Goal: Transaction & Acquisition: Purchase product/service

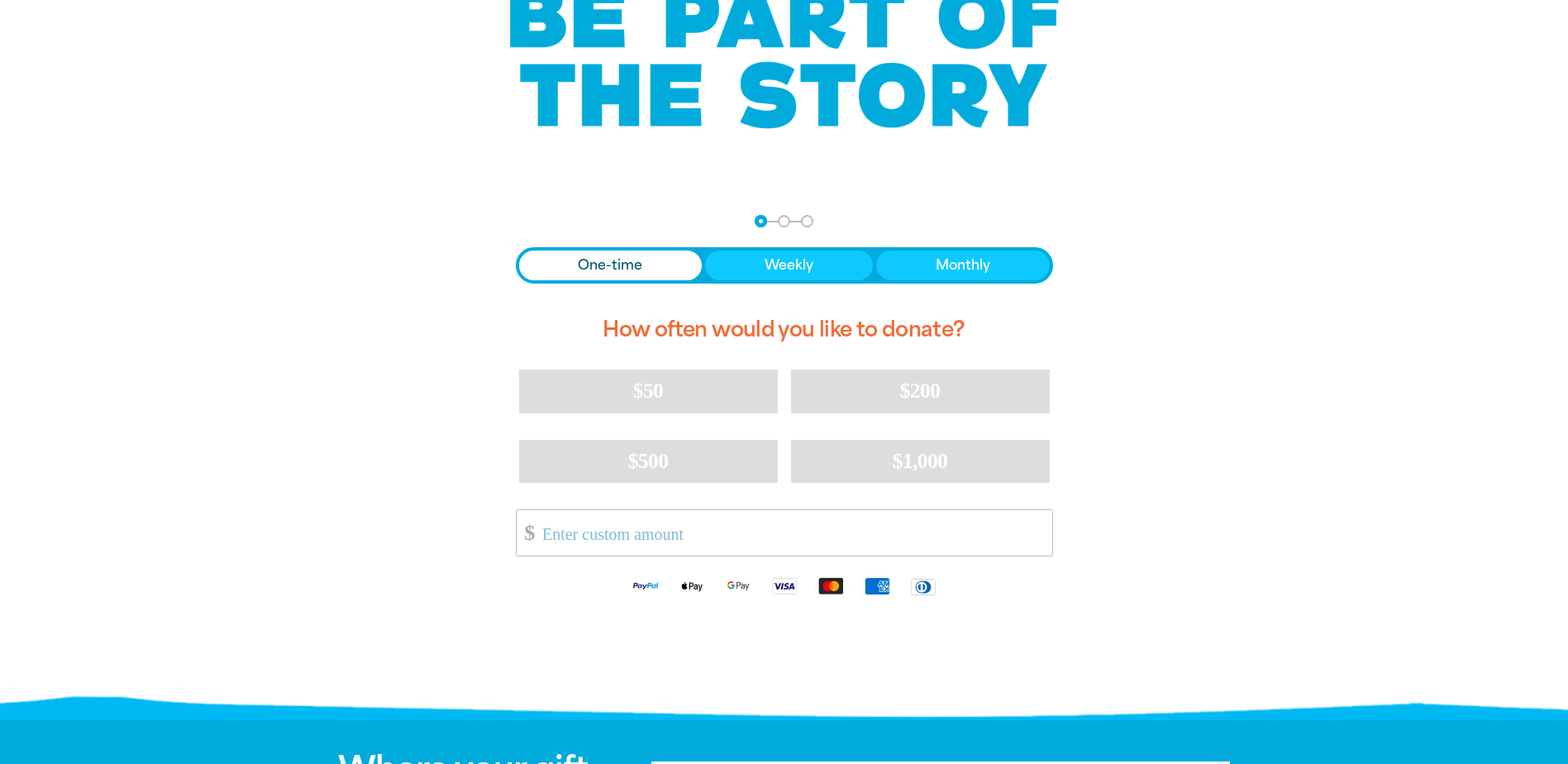
scroll to position [248, 0]
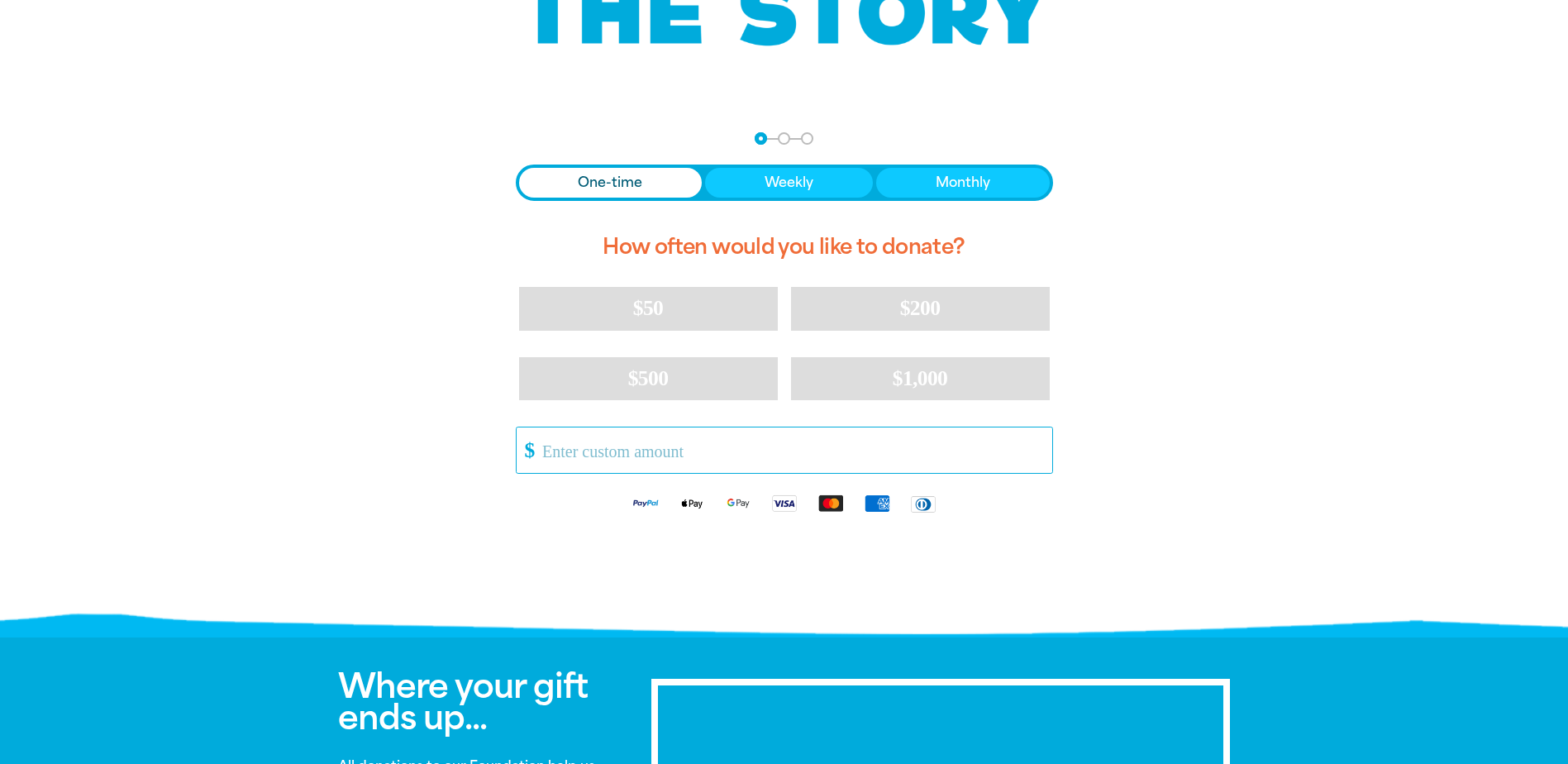
click at [641, 459] on input "Other Amount" at bounding box center [792, 449] width 521 height 45
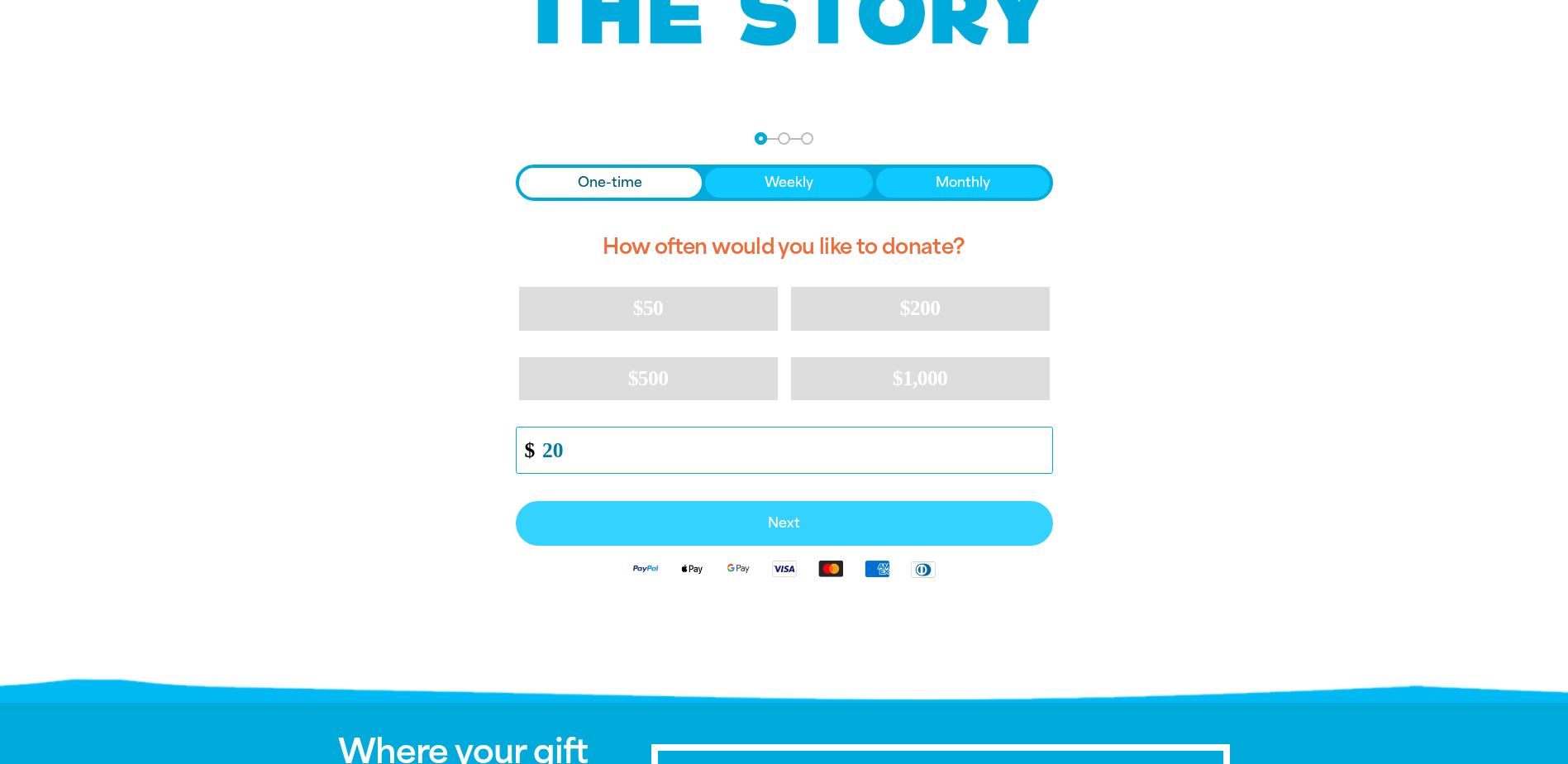
type input "20"
click at [938, 526] on span "Next" at bounding box center [784, 523] width 501 height 13
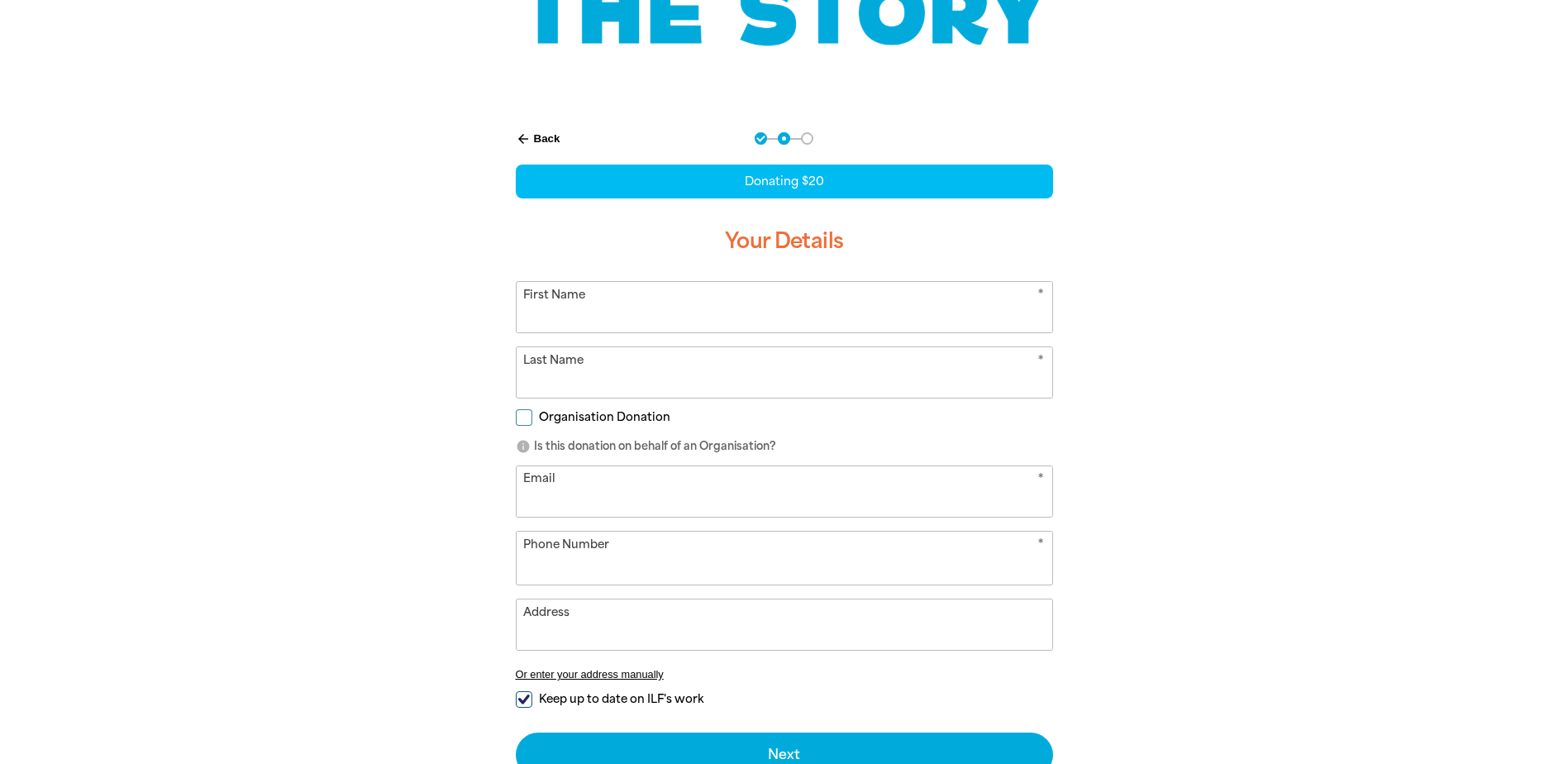
select select "AU"
click at [778, 314] on input "First Name" at bounding box center [784, 307] width 535 height 51
type input "[PERSON_NAME]"
type input "Norden"
type input "[PERSON_NAME][EMAIL_ADDRESS][PERSON_NAME][DOMAIN_NAME]"
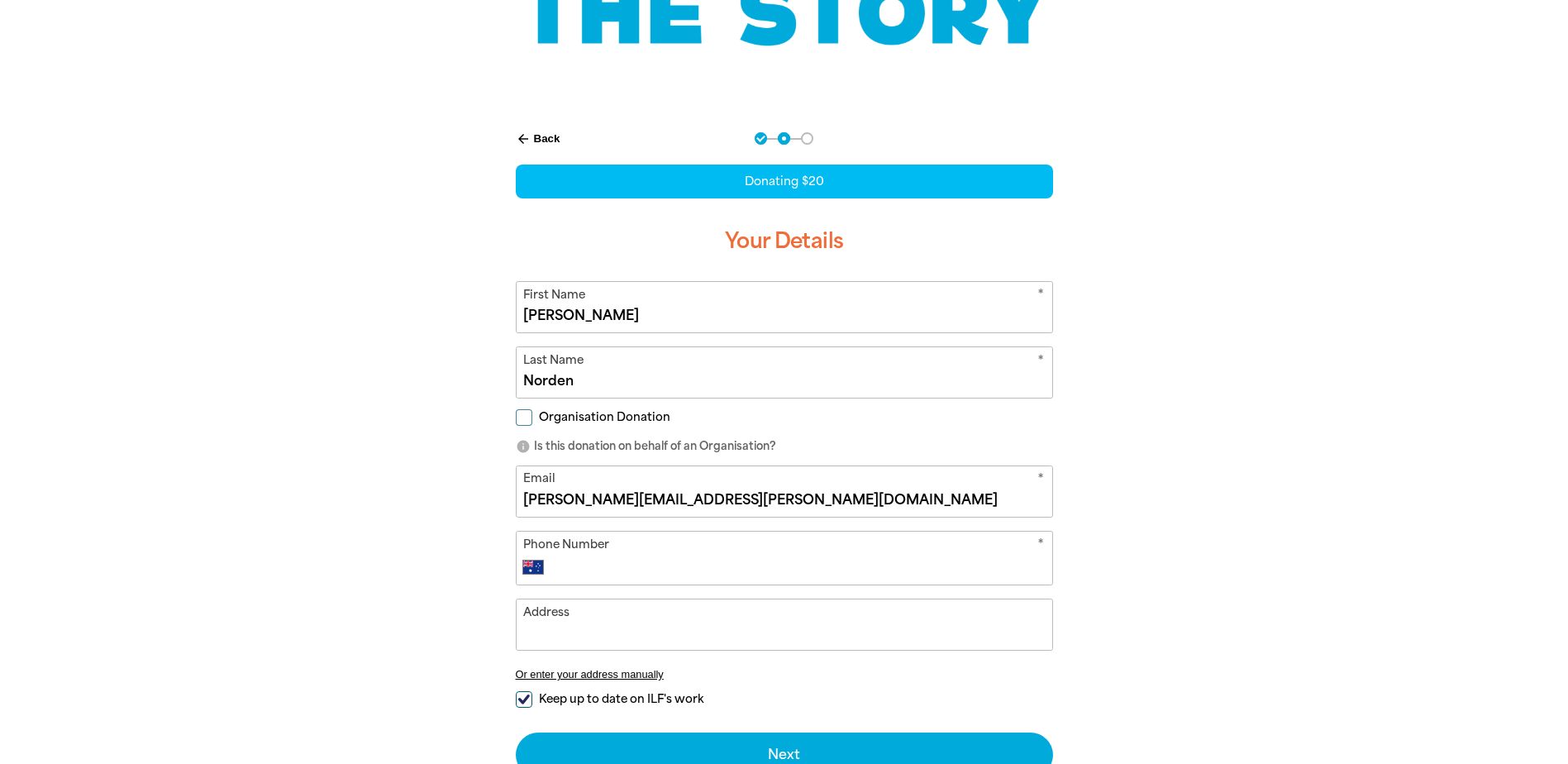
type input "[PHONE_NUMBER]"
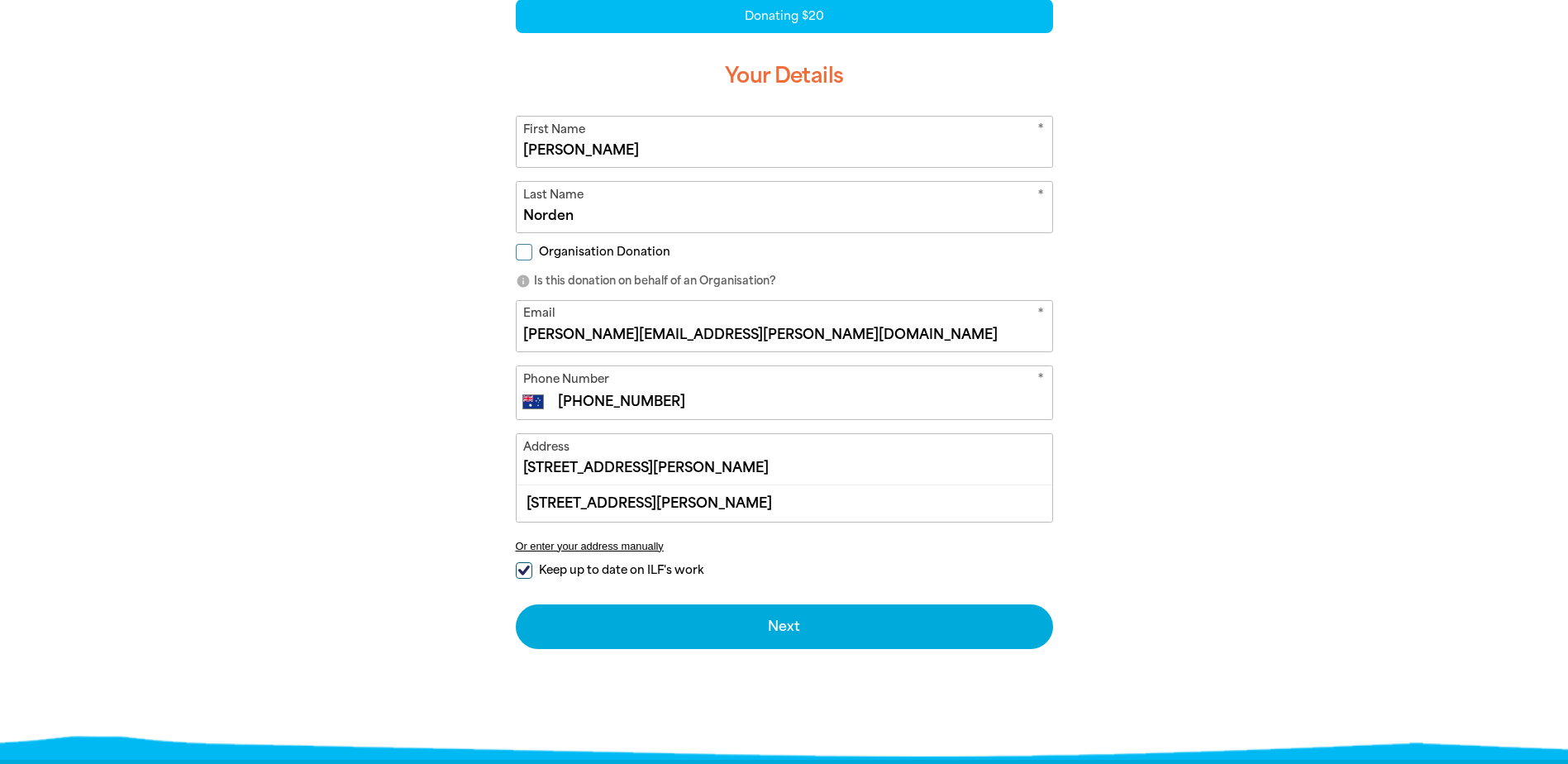
scroll to position [496, 0]
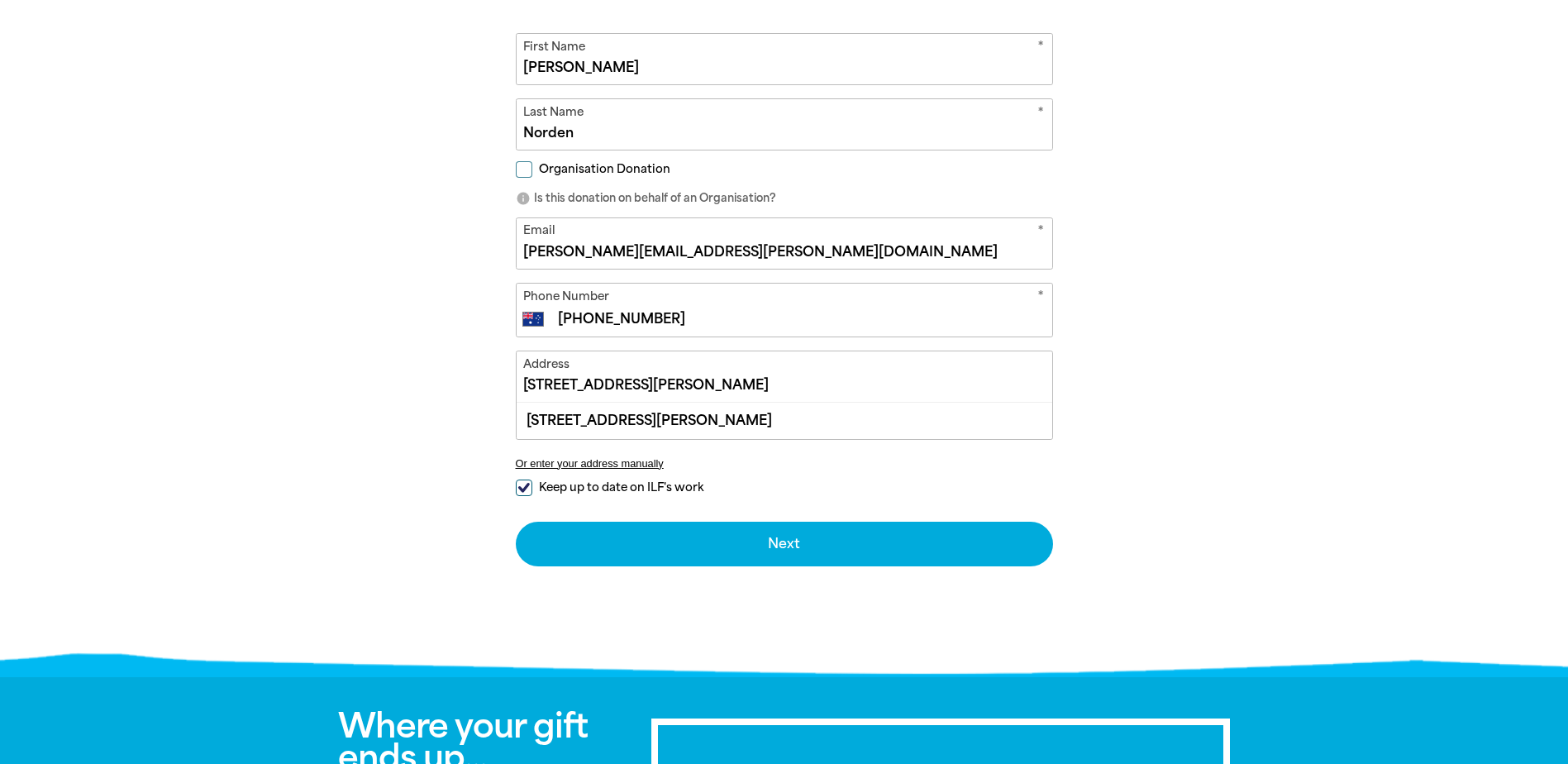
drag, startPoint x: 831, startPoint y: 377, endPoint x: 505, endPoint y: 370, distance: 326.1
click at [505, 370] on div "arrow_back Back Step 1 Step 2 Step 3 Donating $20 Your Details * First Name [PE…" at bounding box center [784, 224] width 579 height 722
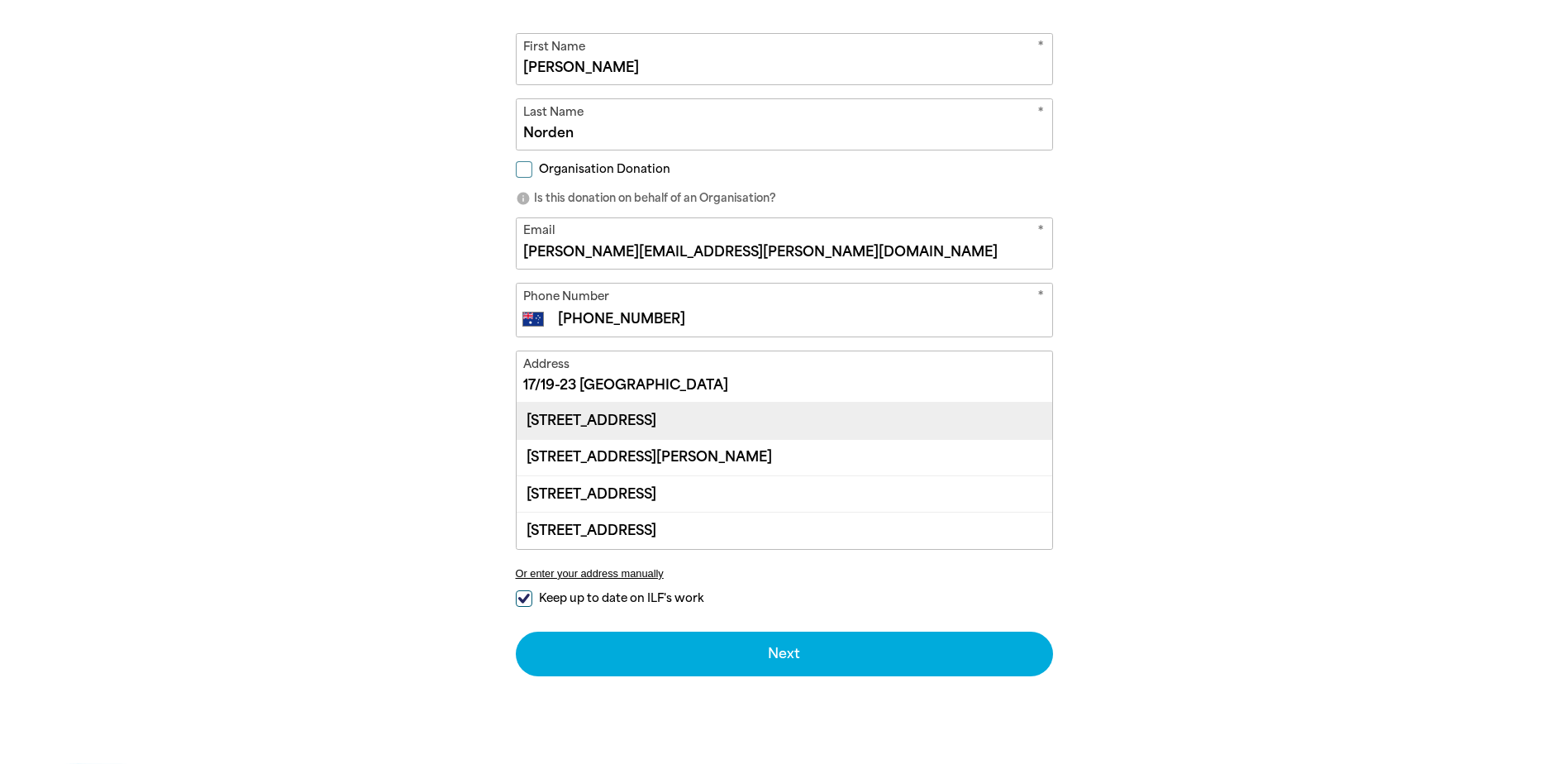
click at [748, 418] on div "[STREET_ADDRESS]" at bounding box center [784, 420] width 535 height 35
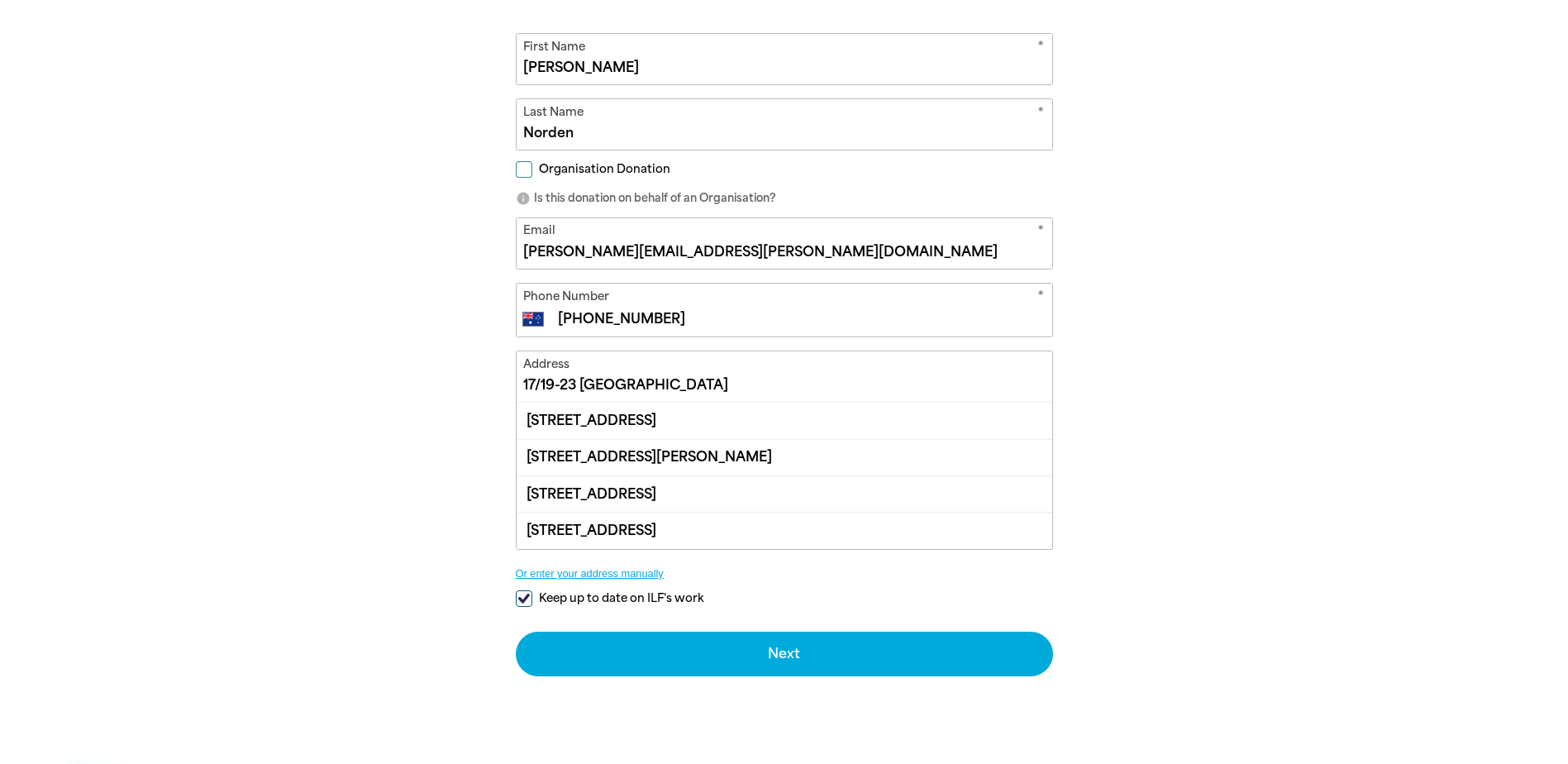
type input "[STREET_ADDRESS]"
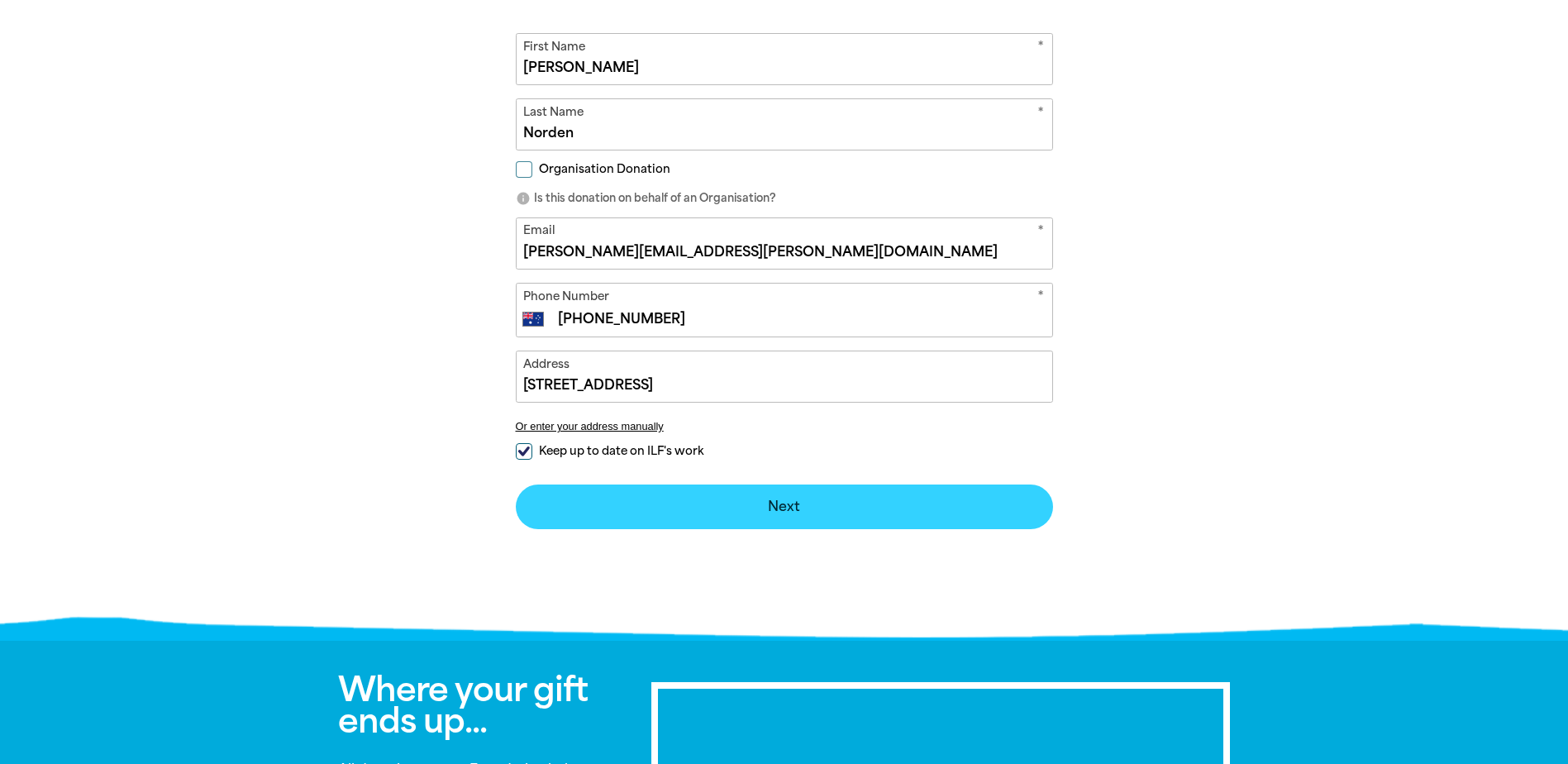
click at [782, 510] on button "Next chevron_right" at bounding box center [784, 506] width 537 height 44
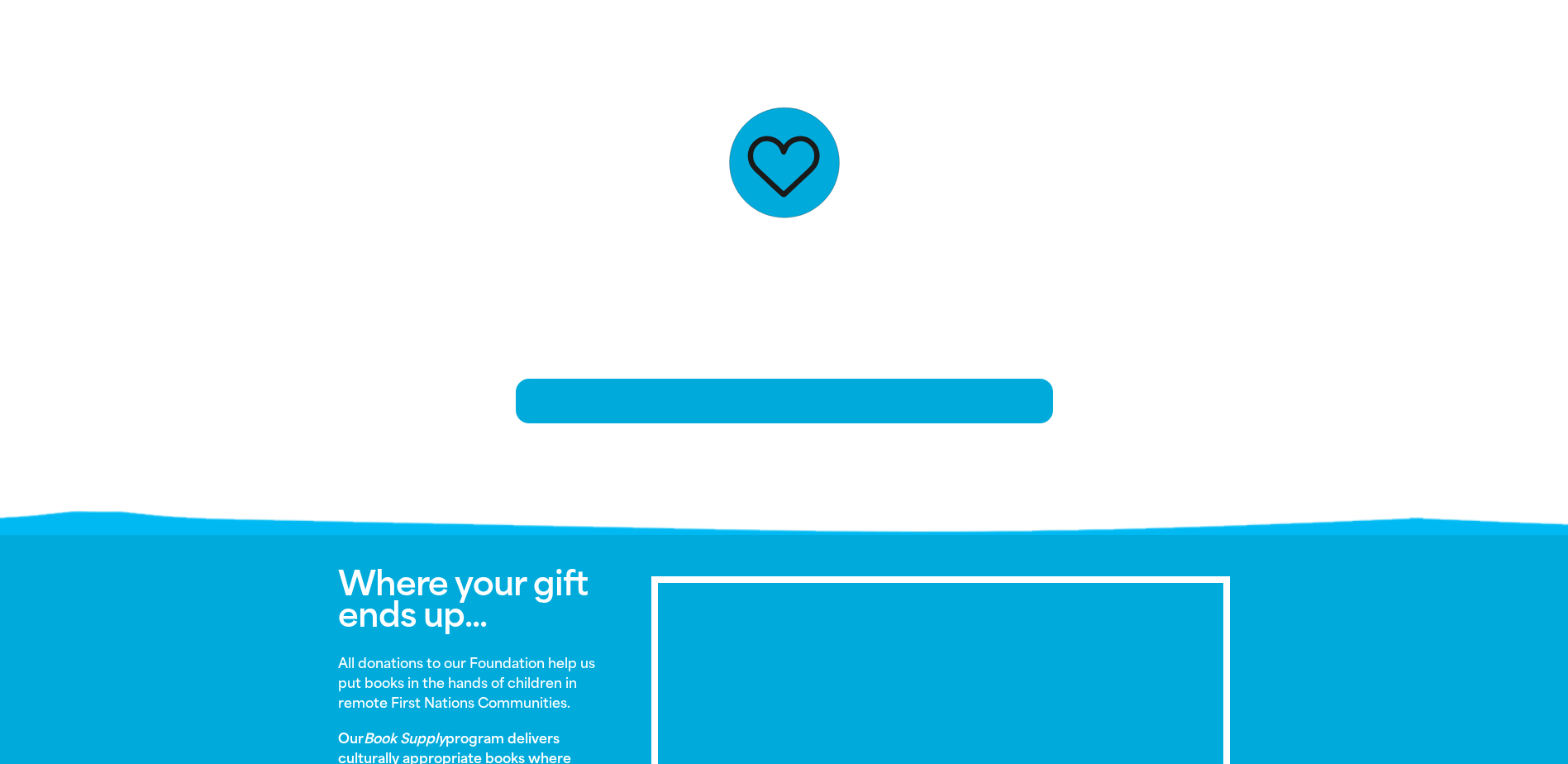
scroll to position [358, 0]
